Goal: Information Seeking & Learning: Learn about a topic

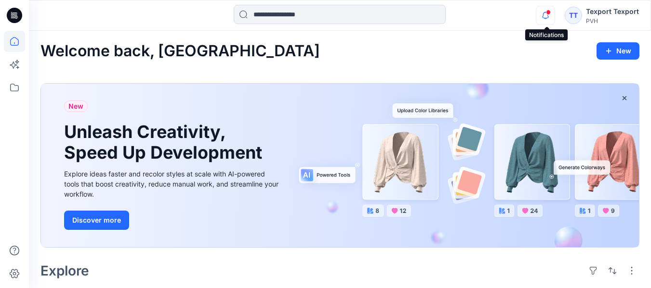
click at [545, 14] on icon "button" at bounding box center [545, 15] width 18 height 19
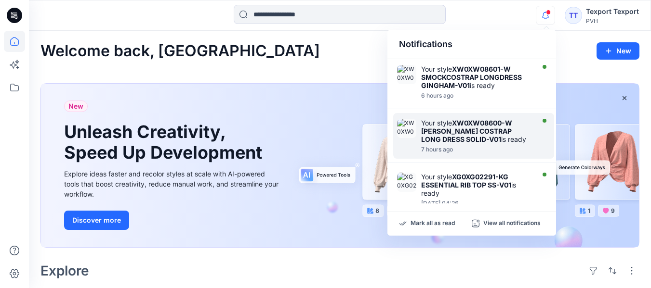
click at [452, 130] on strong "XW0XW08600-W [PERSON_NAME] COSTRAP LONG DRESS SOLID-V01" at bounding box center [466, 131] width 91 height 25
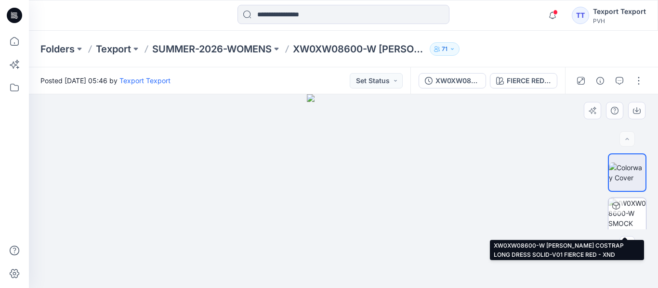
click at [625, 217] on img at bounding box center [627, 217] width 38 height 38
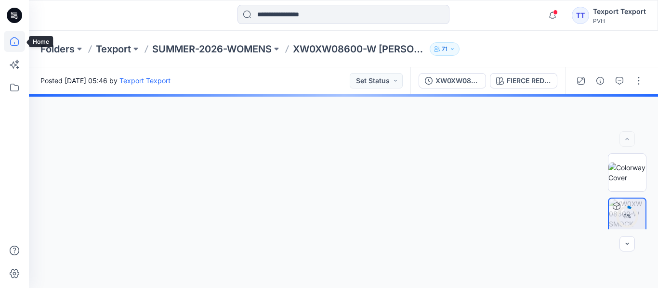
click at [14, 42] on icon at bounding box center [14, 41] width 21 height 21
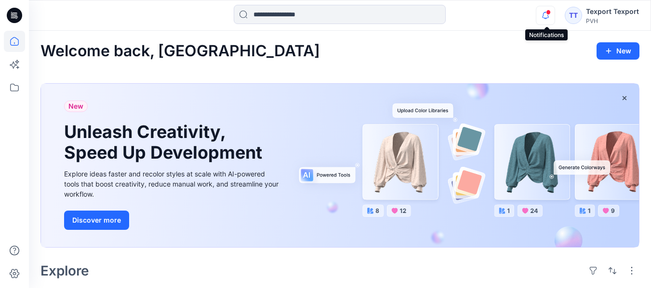
click at [547, 18] on icon "button" at bounding box center [545, 18] width 3 height 1
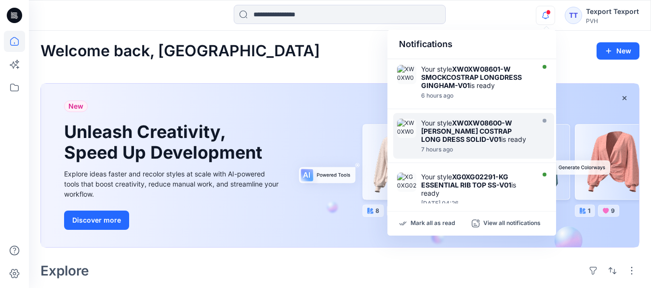
click at [547, 18] on icon "button" at bounding box center [545, 18] width 3 height 1
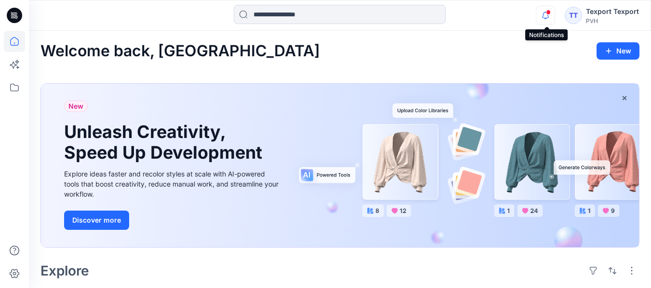
click at [546, 15] on icon "button" at bounding box center [545, 15] width 18 height 19
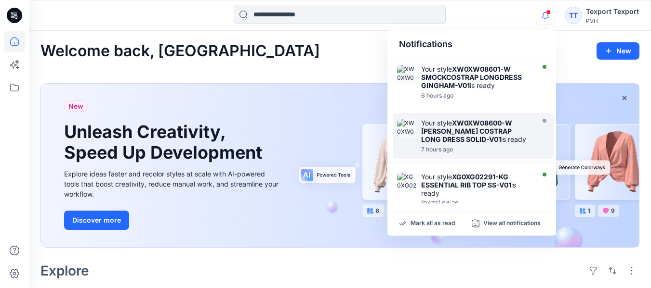
click at [546, 15] on icon "button" at bounding box center [545, 15] width 18 height 19
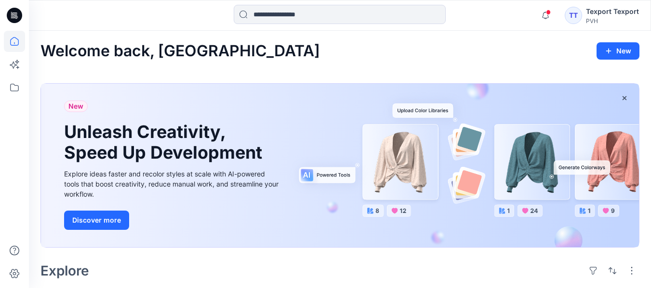
click at [423, 53] on div "Welcome back, [GEOGRAPHIC_DATA] New" at bounding box center [339, 51] width 599 height 18
